Goal: Submit feedback/report problem: Leave review/rating

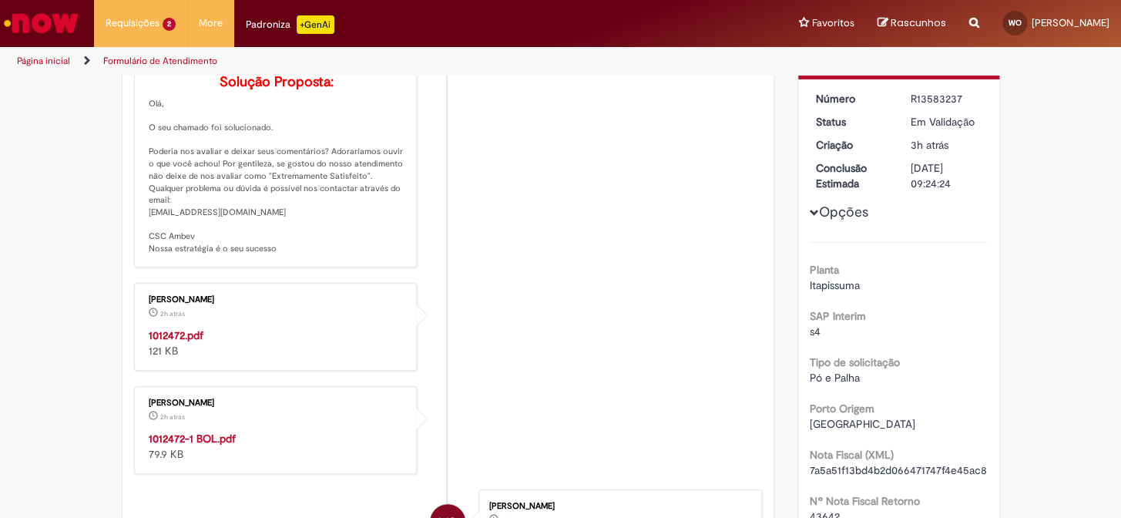
scroll to position [298, 0]
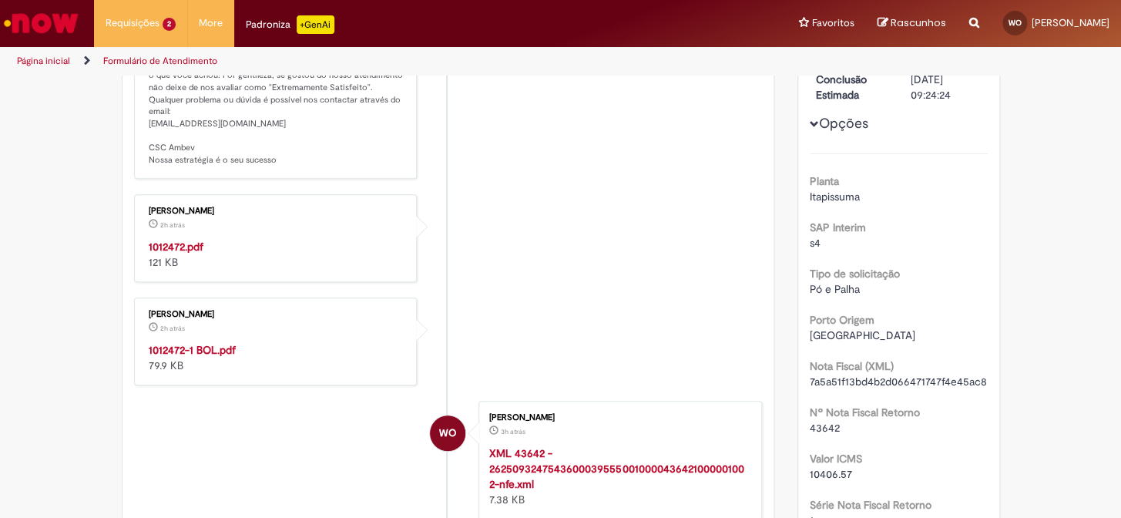
click at [188, 253] on strong "1012472.pdf" at bounding box center [176, 247] width 55 height 14
click at [203, 357] on strong "1012472-1 BOL.pdf" at bounding box center [192, 350] width 87 height 14
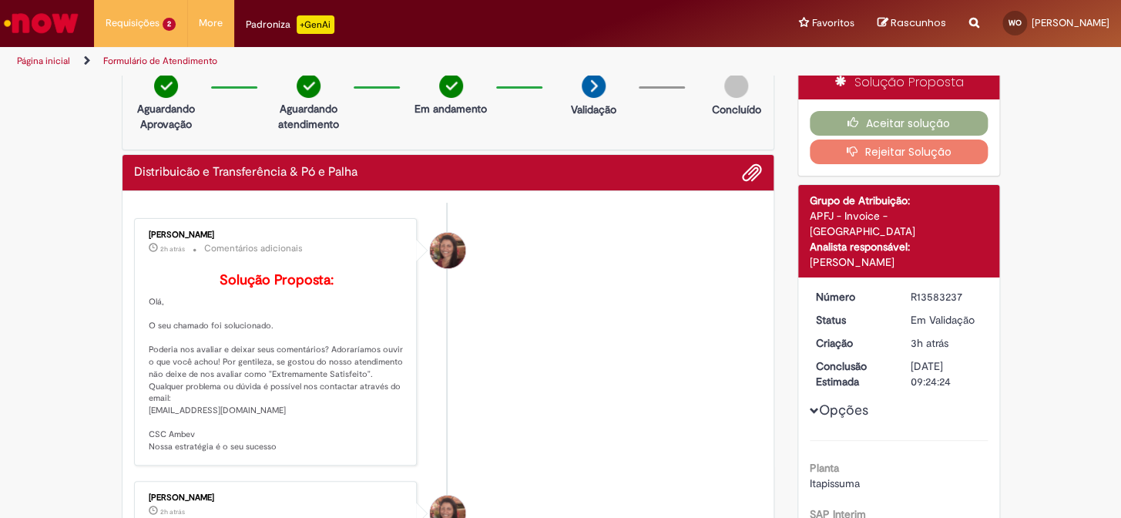
scroll to position [0, 0]
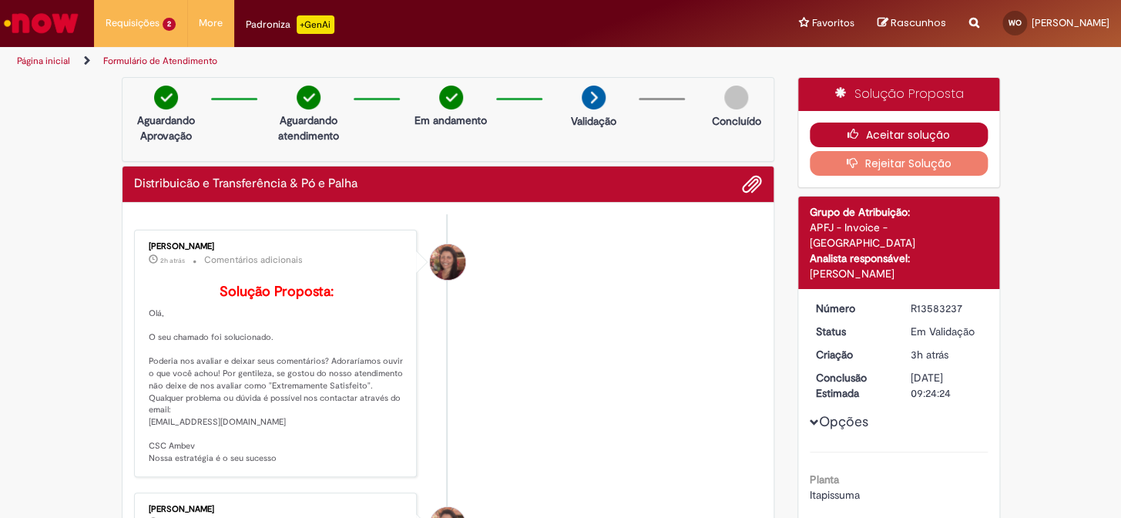
click at [859, 132] on icon "button" at bounding box center [856, 134] width 18 height 11
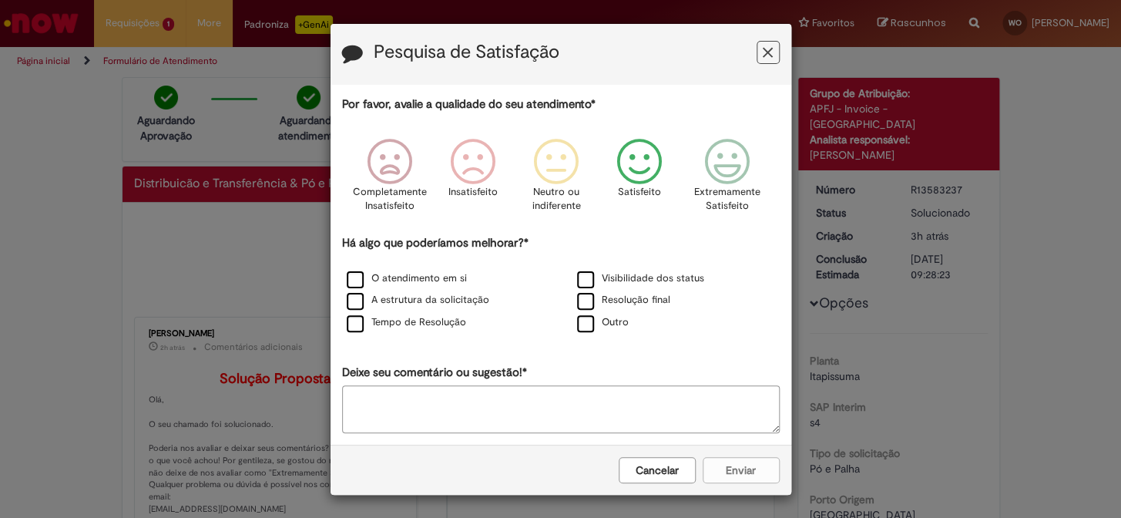
click at [713, 146] on icon "Feedback" at bounding box center [727, 162] width 58 height 46
click at [578, 330] on label "Outro" at bounding box center [603, 322] width 52 height 15
click at [539, 401] on textarea "Deixe seu comentário ou sugestão!*" at bounding box center [561, 409] width 438 height 48
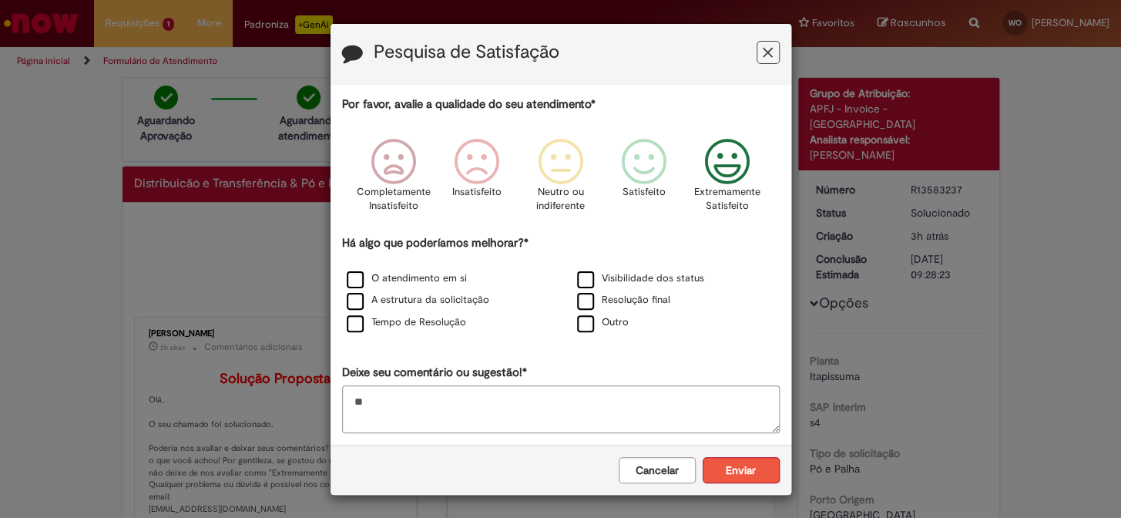
type textarea "**"
click at [745, 461] on button "Enviar" at bounding box center [741, 470] width 77 height 26
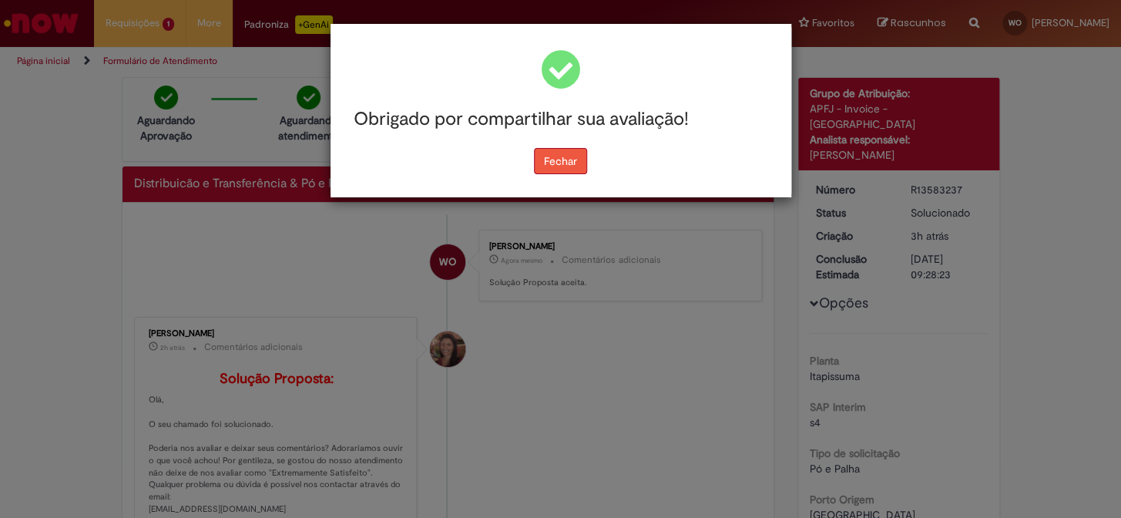
click at [562, 159] on button "Fechar" at bounding box center [560, 161] width 53 height 26
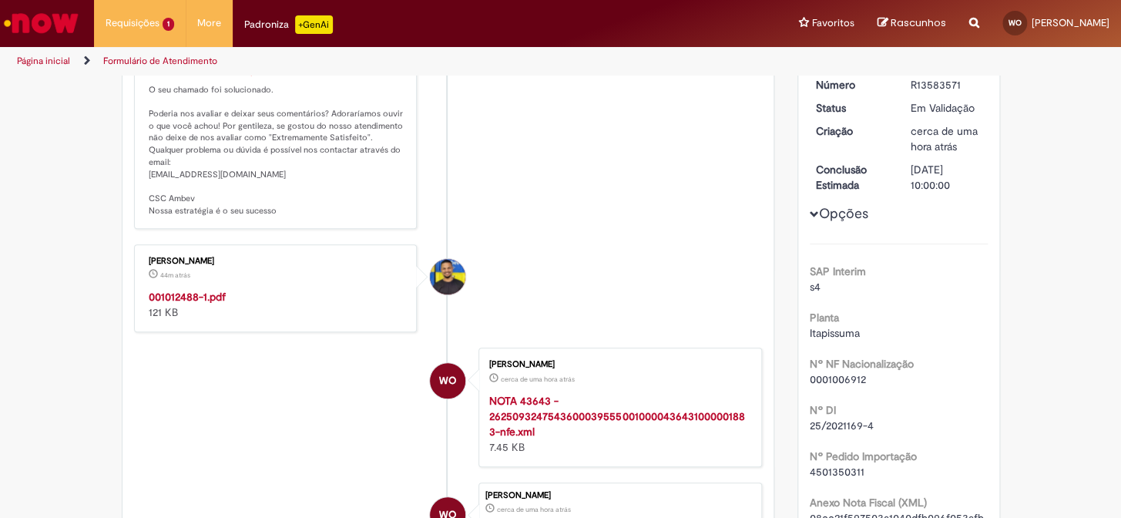
scroll to position [280, 0]
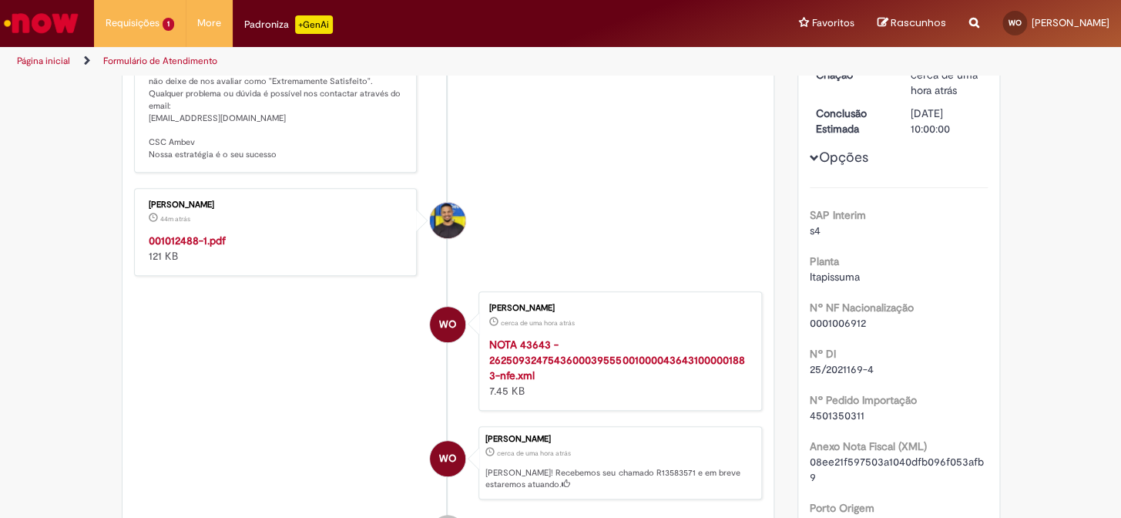
click at [196, 247] on strong "001012488-1.pdf" at bounding box center [187, 240] width 77 height 14
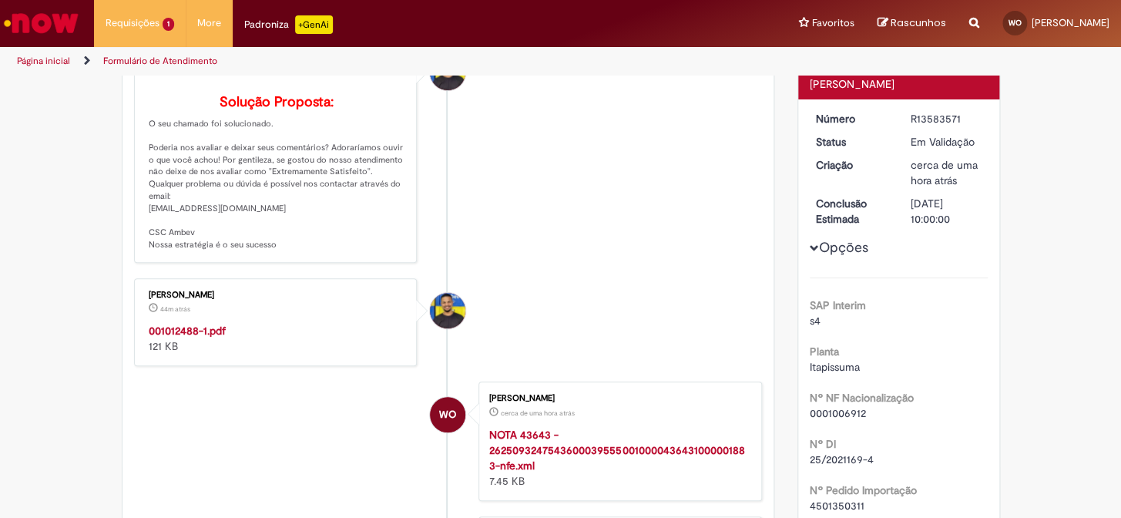
scroll to position [0, 0]
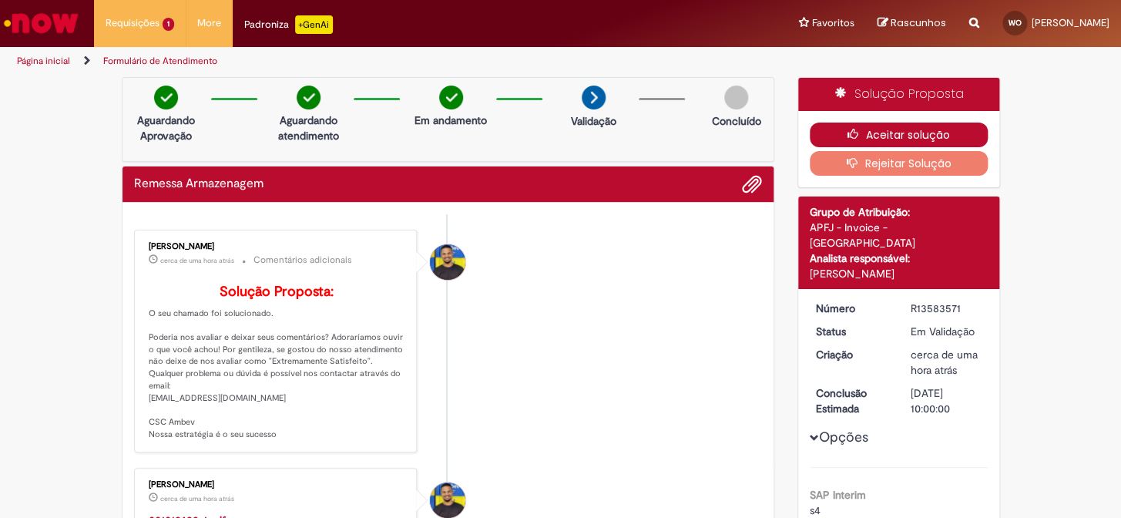
click at [813, 131] on button "Aceitar solução" at bounding box center [899, 134] width 178 height 25
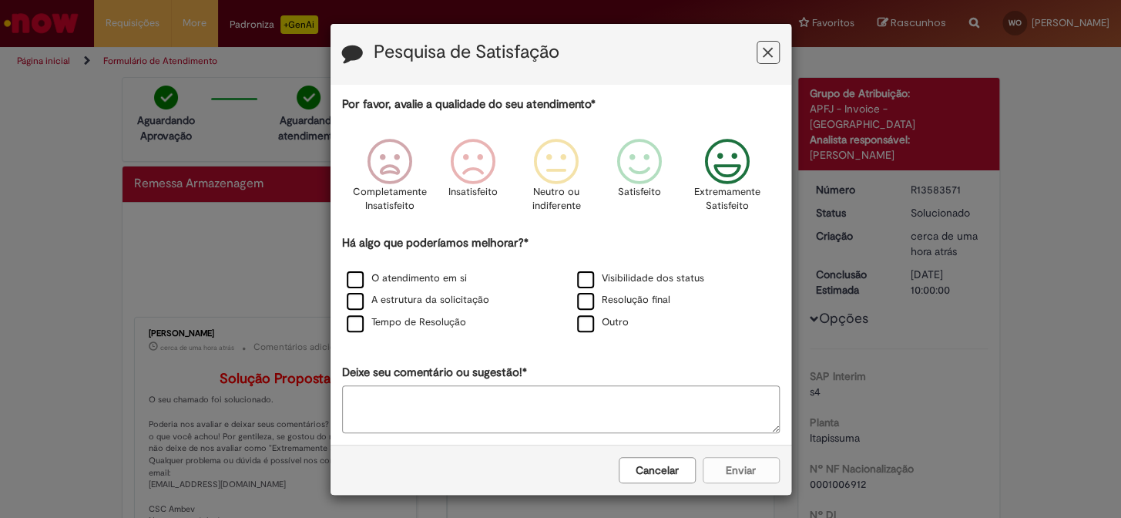
drag, startPoint x: 706, startPoint y: 173, endPoint x: 668, endPoint y: 214, distance: 55.6
click at [703, 173] on icon "Feedback" at bounding box center [727, 162] width 58 height 46
click at [583, 327] on label "Outro" at bounding box center [603, 322] width 52 height 15
click at [551, 384] on div "Por favor, avalie a qualidade do seu atendimento* Completamente Insatisfeito In…" at bounding box center [561, 264] width 438 height 337
click at [547, 400] on textarea "Deixe seu comentário ou sugestão!*" at bounding box center [561, 409] width 438 height 48
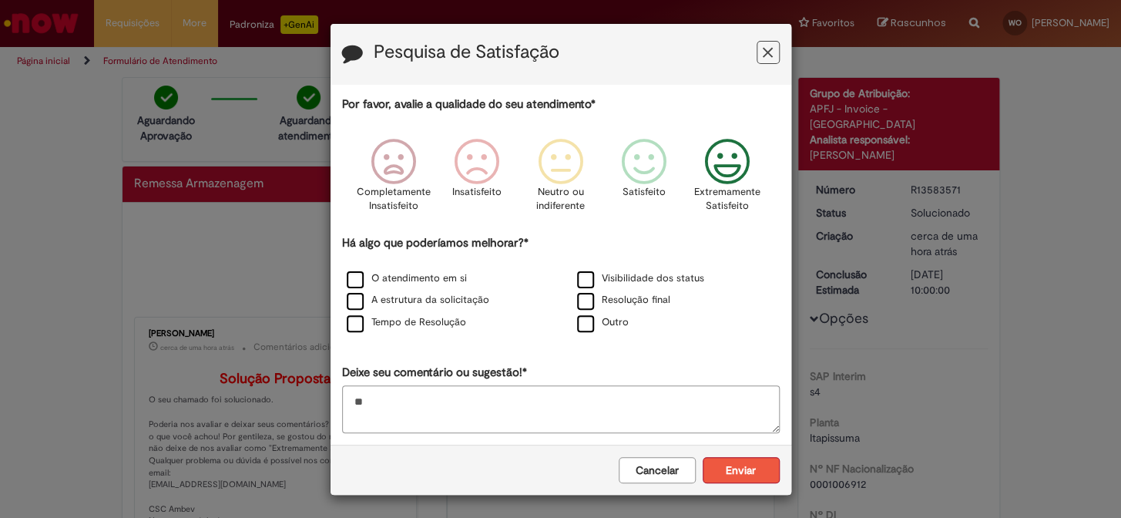
type textarea "**"
click at [754, 469] on button "Enviar" at bounding box center [741, 470] width 77 height 26
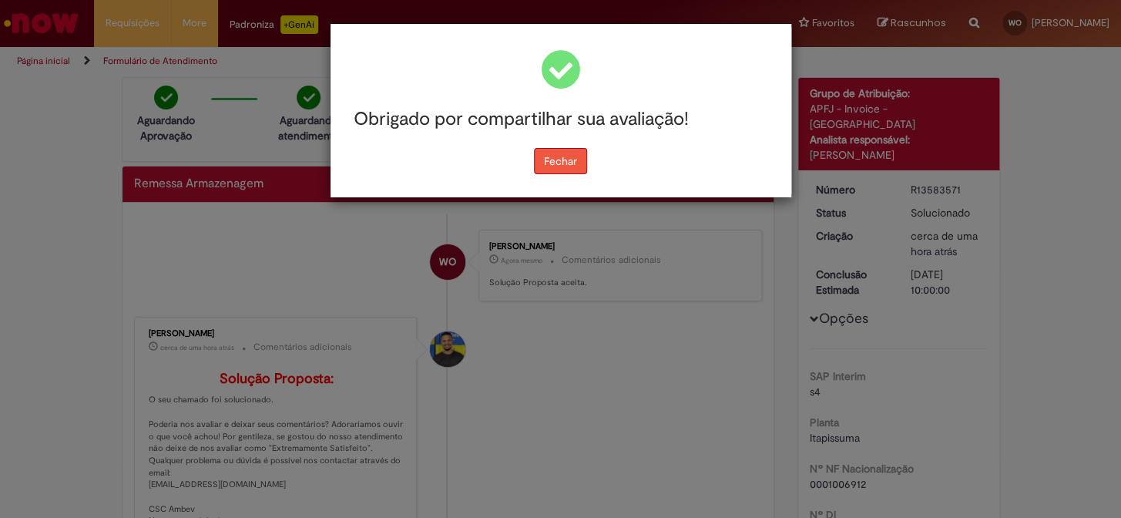
click at [555, 155] on button "Fechar" at bounding box center [560, 161] width 53 height 26
